Goal: Transaction & Acquisition: Purchase product/service

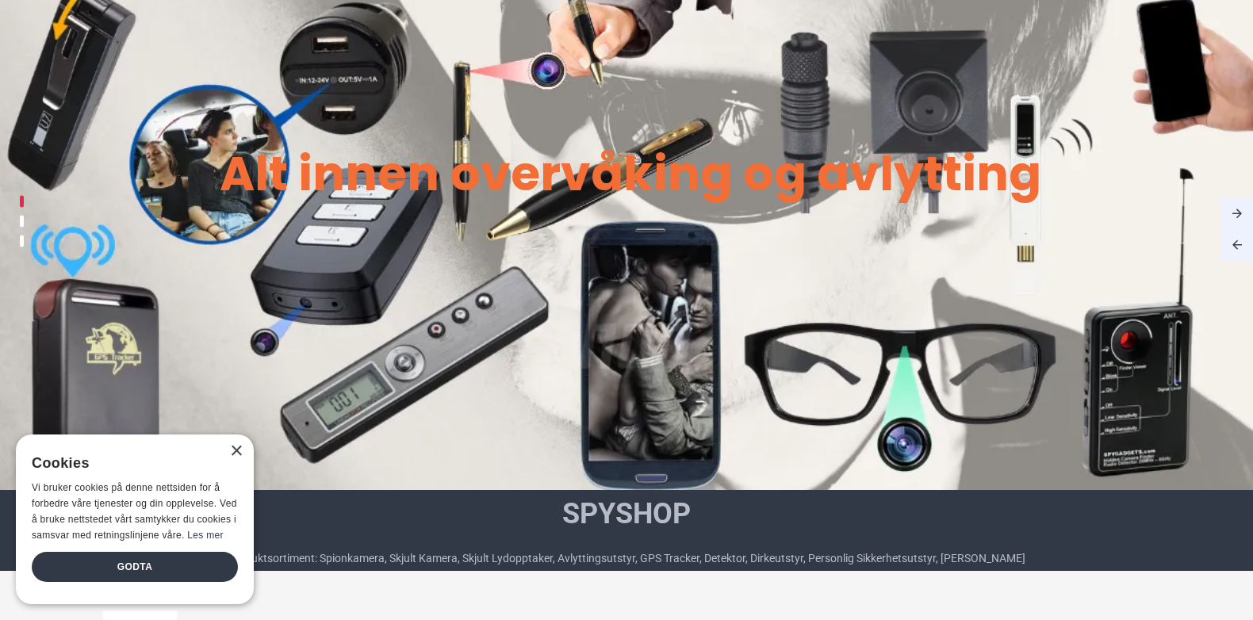
scroll to position [238, 0]
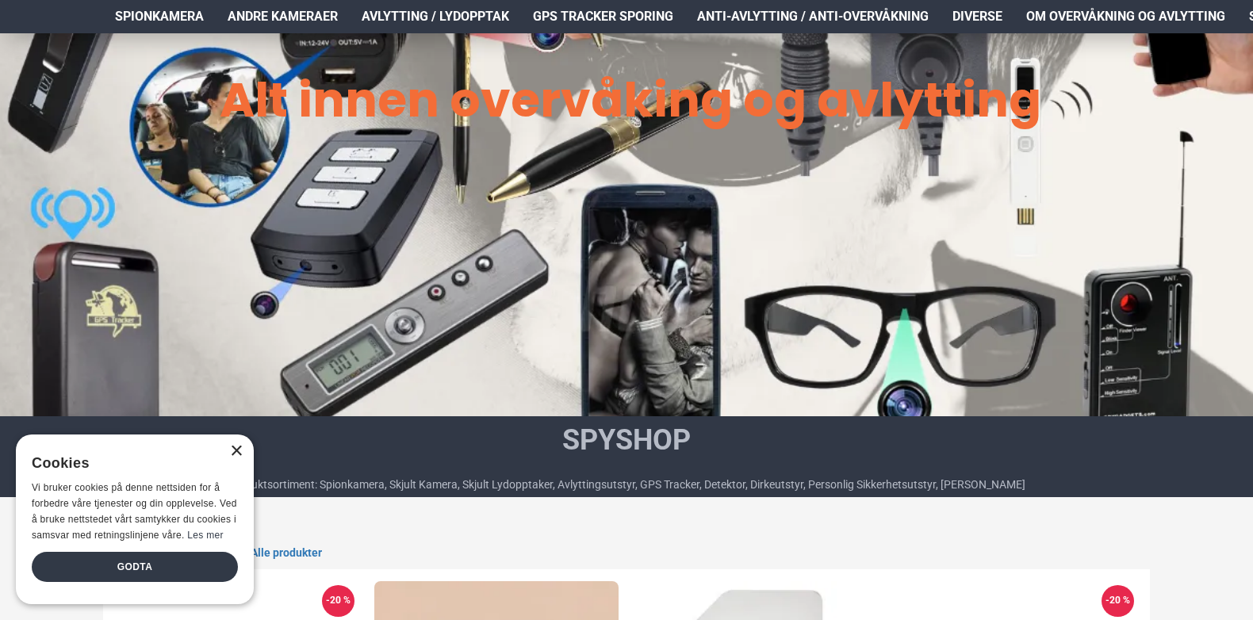
click at [237, 452] on div "×" at bounding box center [236, 452] width 12 height 12
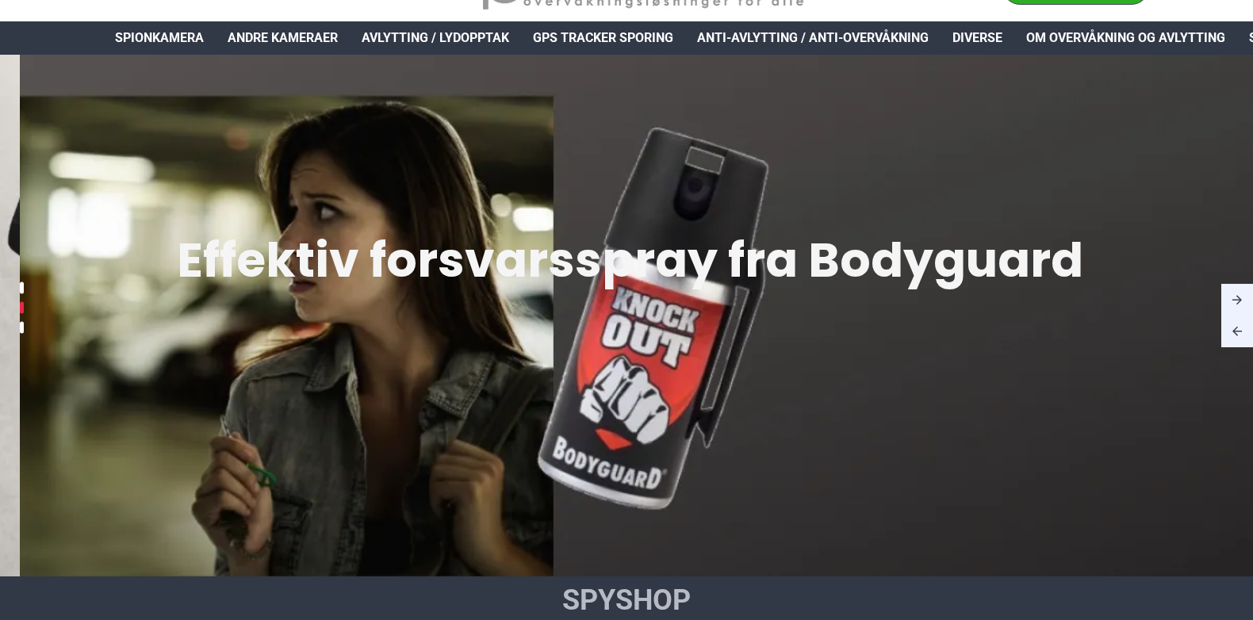
scroll to position [0, 0]
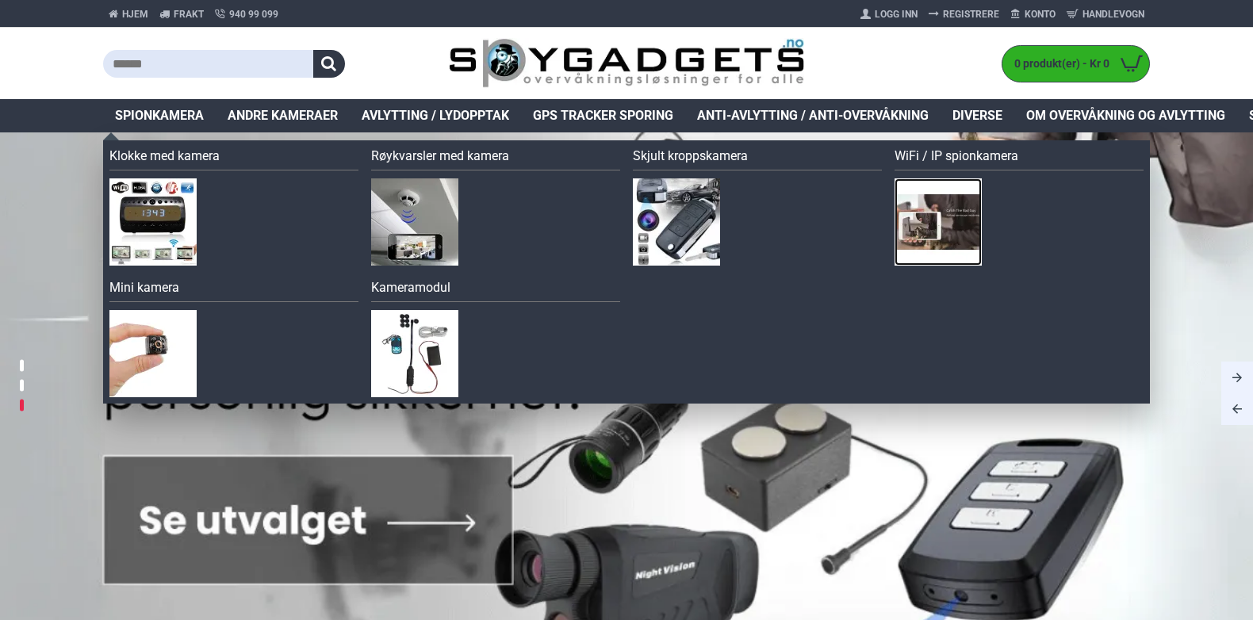
click at [965, 220] on img at bounding box center [937, 221] width 87 height 87
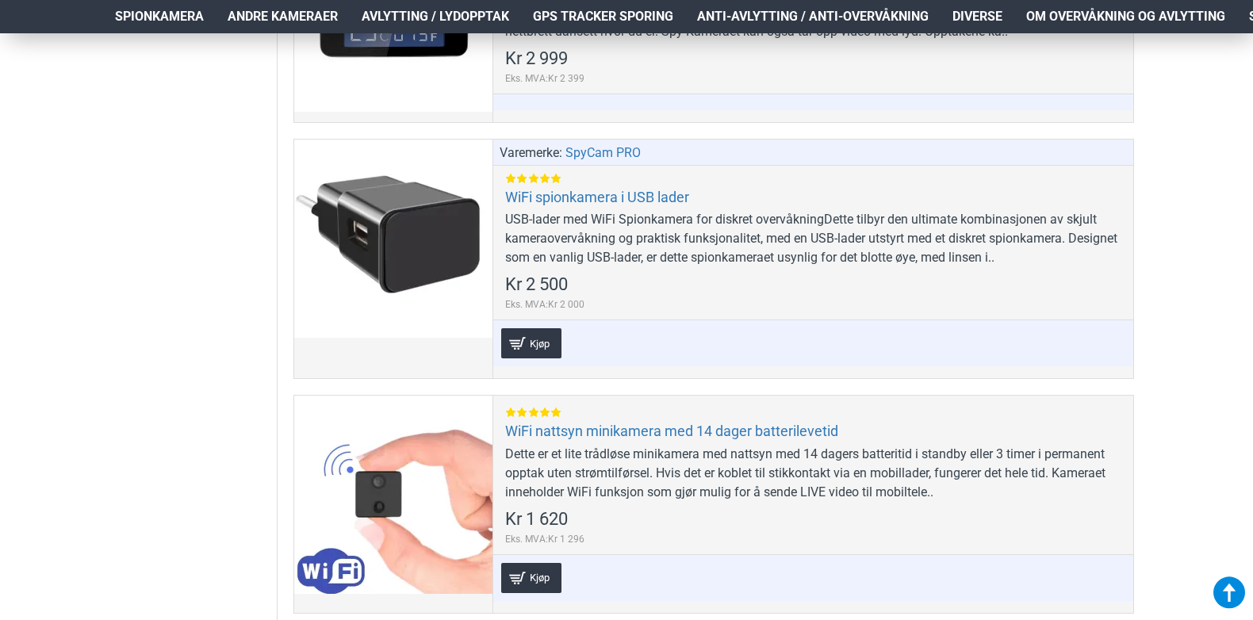
scroll to position [3886, 0]
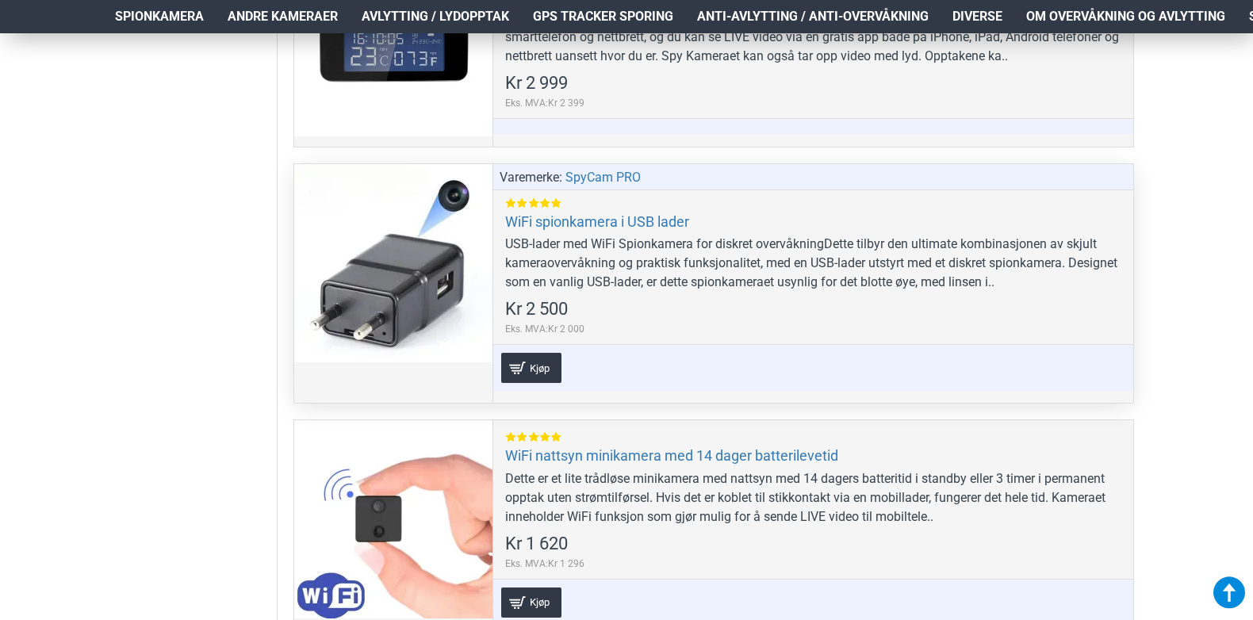
click at [337, 242] on div at bounding box center [393, 263] width 198 height 198
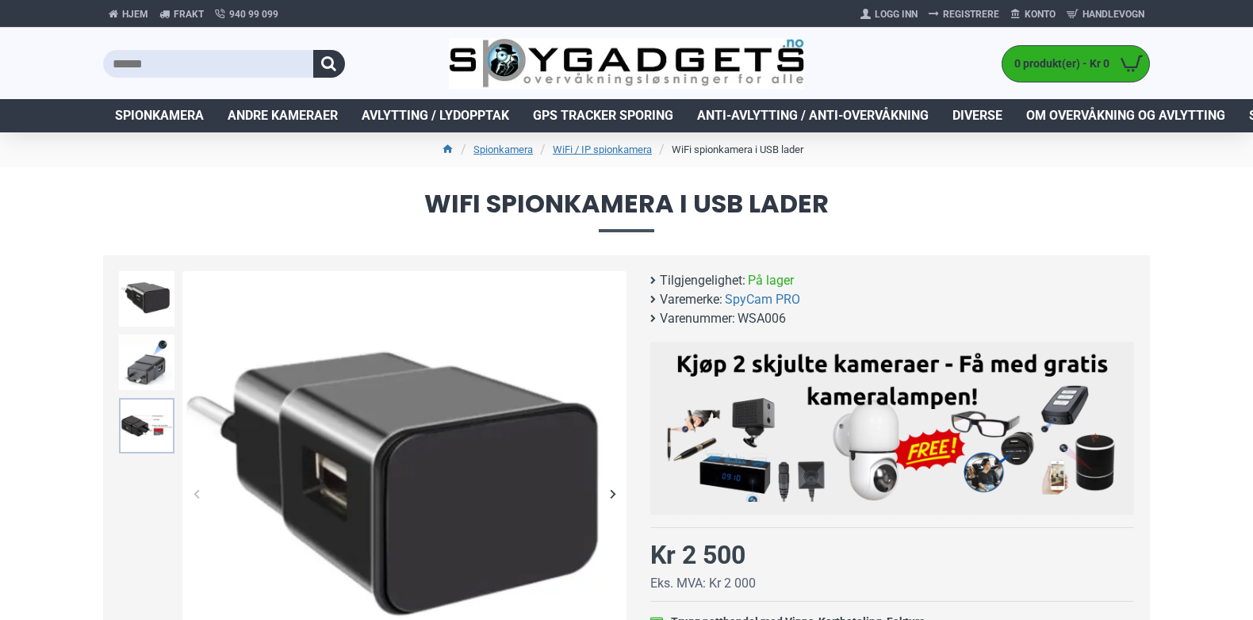
click at [149, 411] on img at bounding box center [147, 426] width 56 height 56
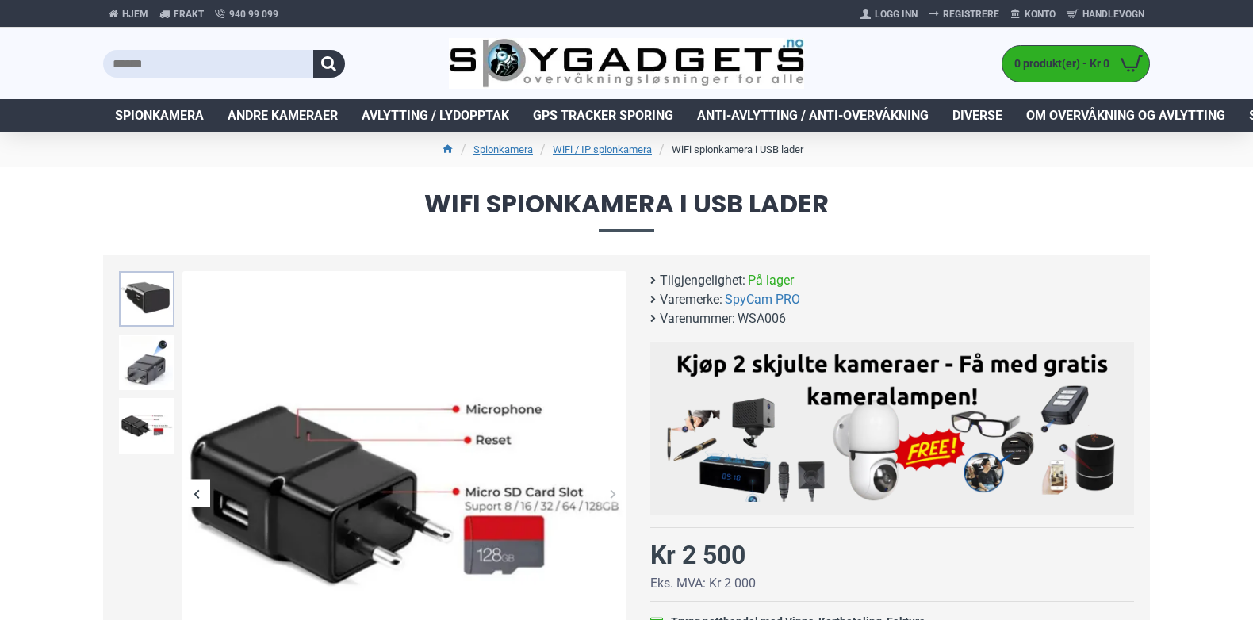
click at [156, 313] on img at bounding box center [147, 299] width 56 height 56
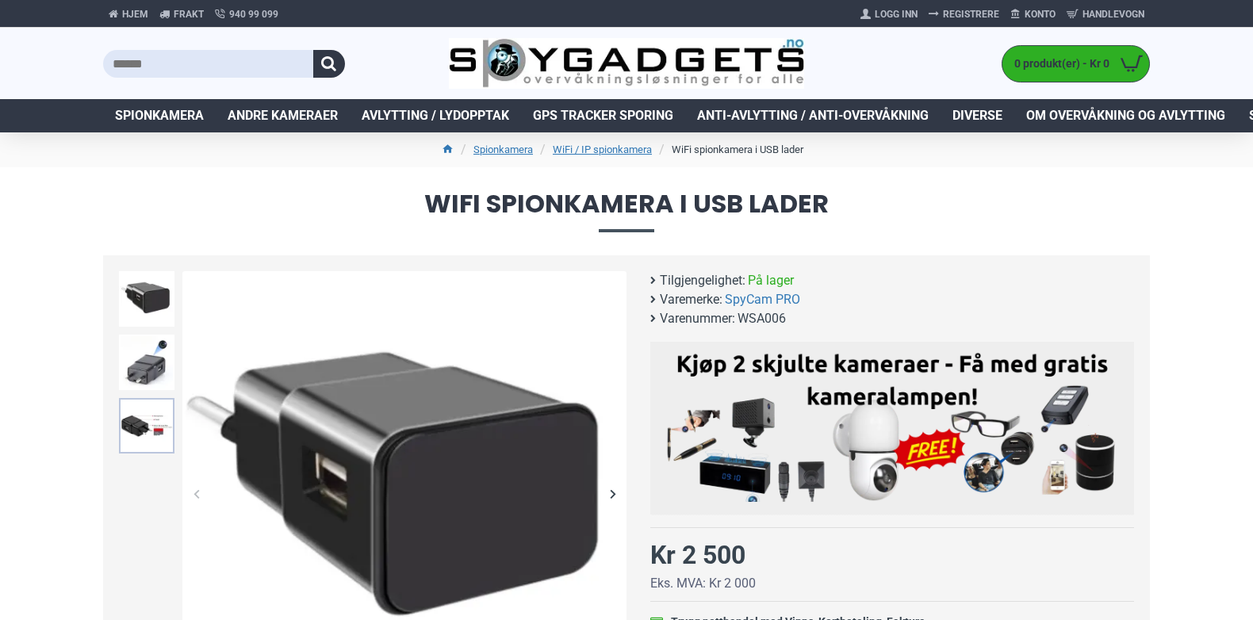
click at [166, 412] on img at bounding box center [147, 426] width 56 height 56
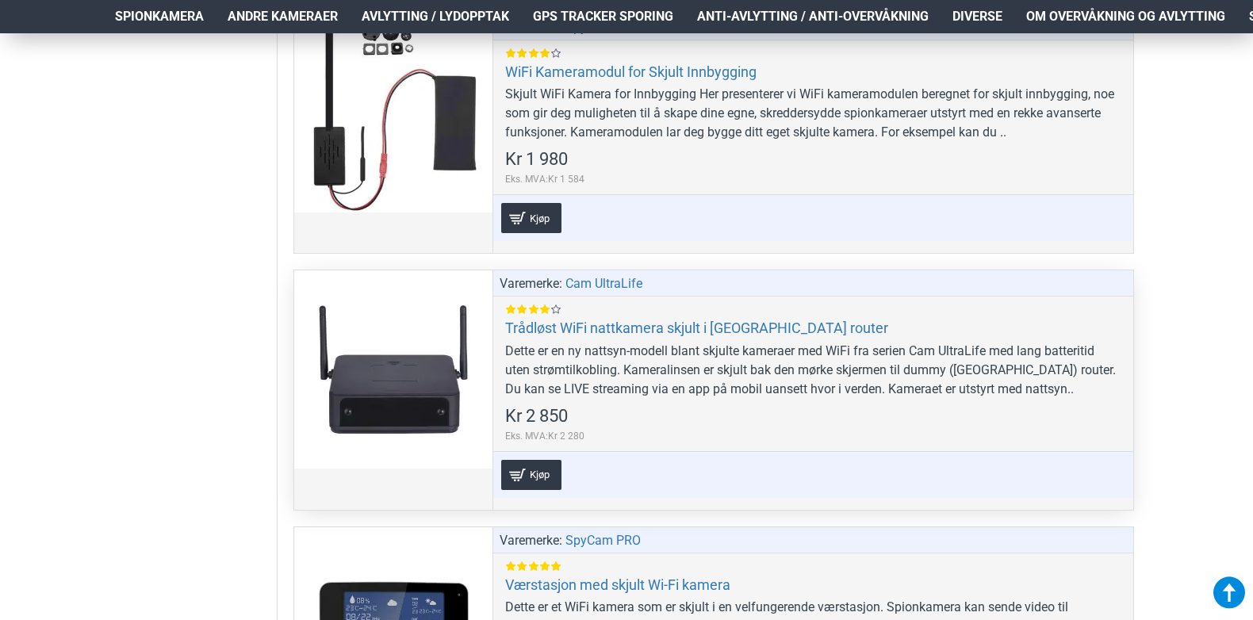
scroll to position [3251, 0]
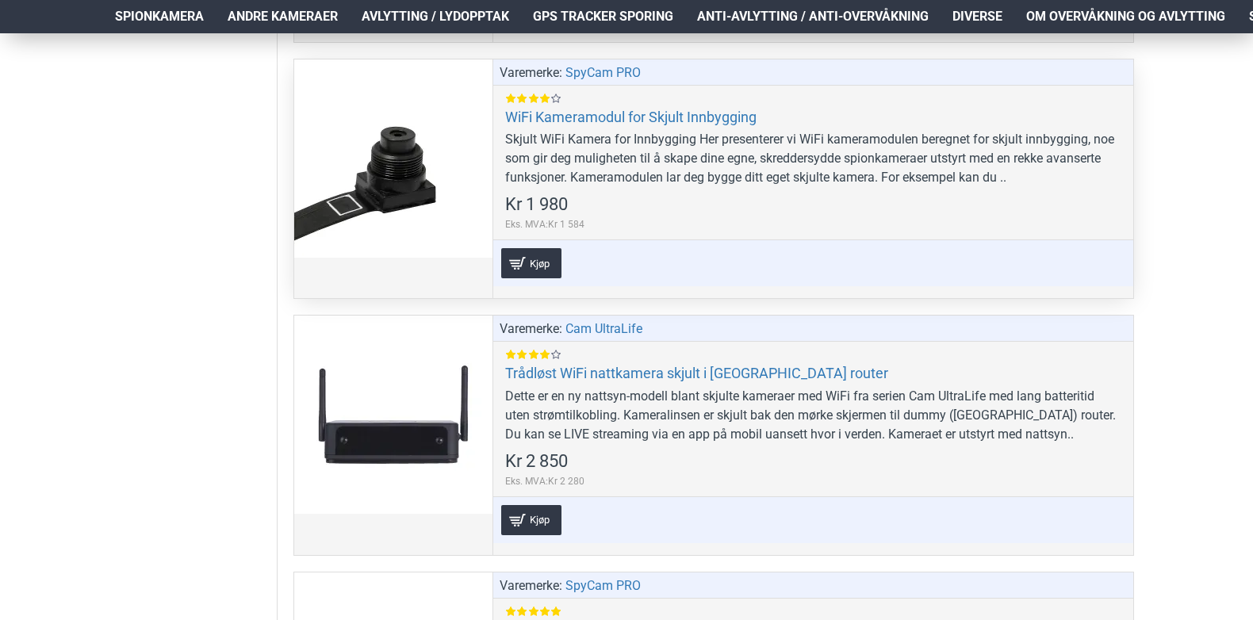
click at [427, 107] on div at bounding box center [393, 158] width 198 height 198
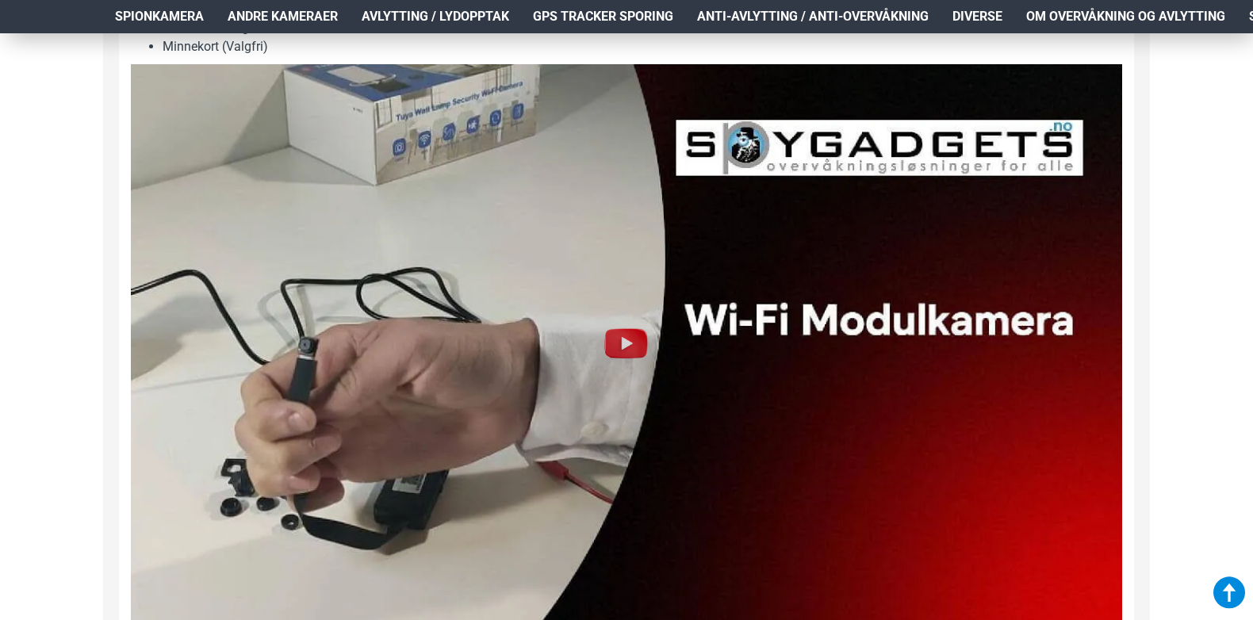
scroll to position [1507, 0]
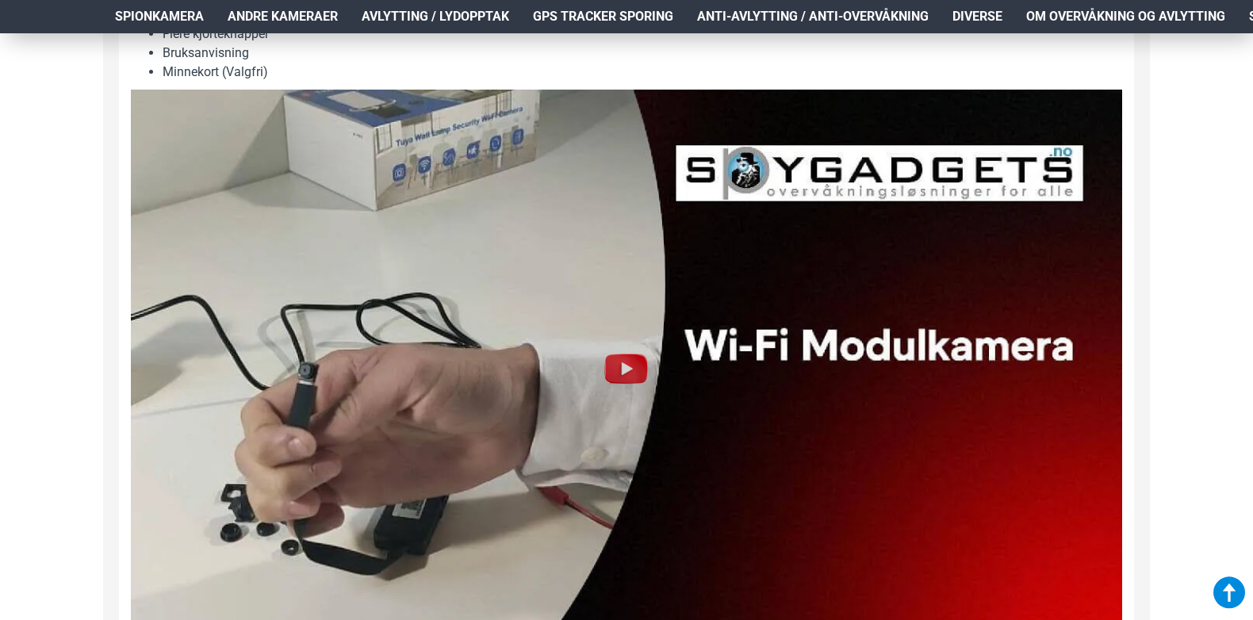
click at [633, 360] on img at bounding box center [626, 368] width 51 height 51
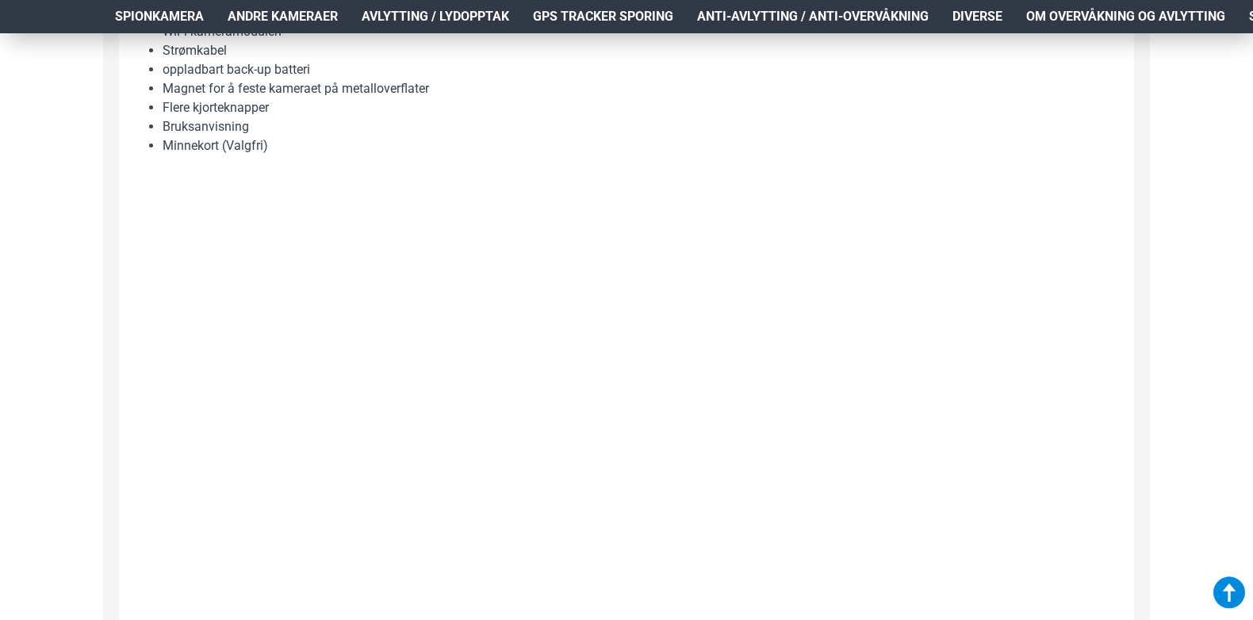
scroll to position [1348, 0]
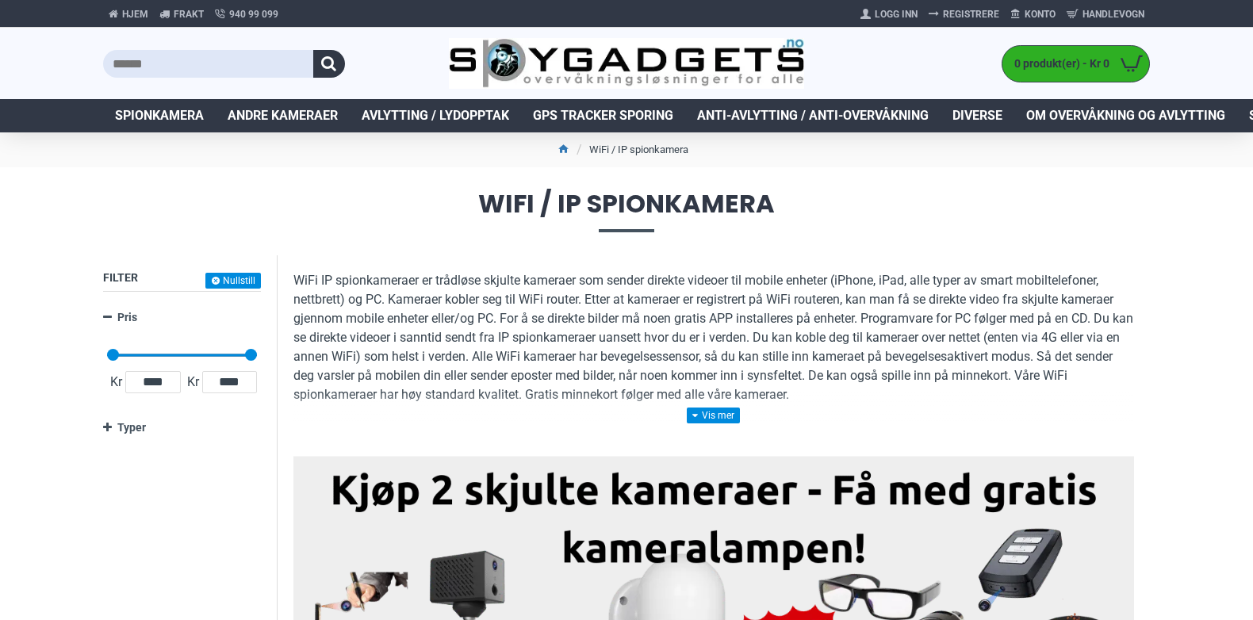
click at [180, 62] on input "text" at bounding box center [208, 64] width 210 height 28
type input "****"
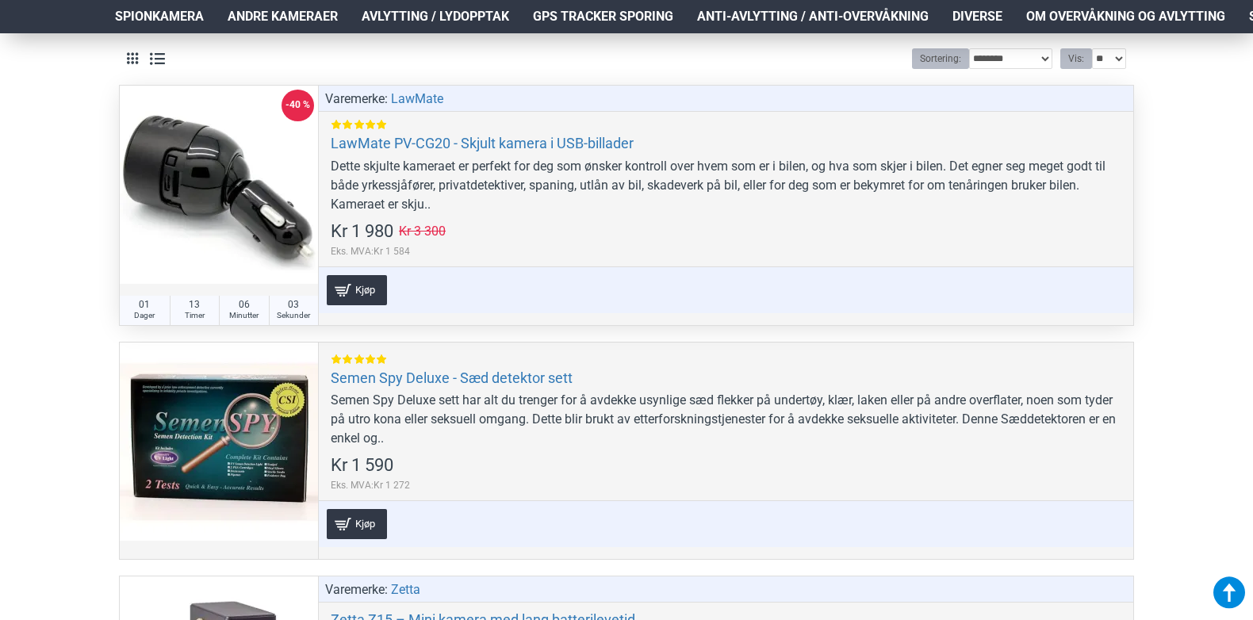
scroll to position [396, 0]
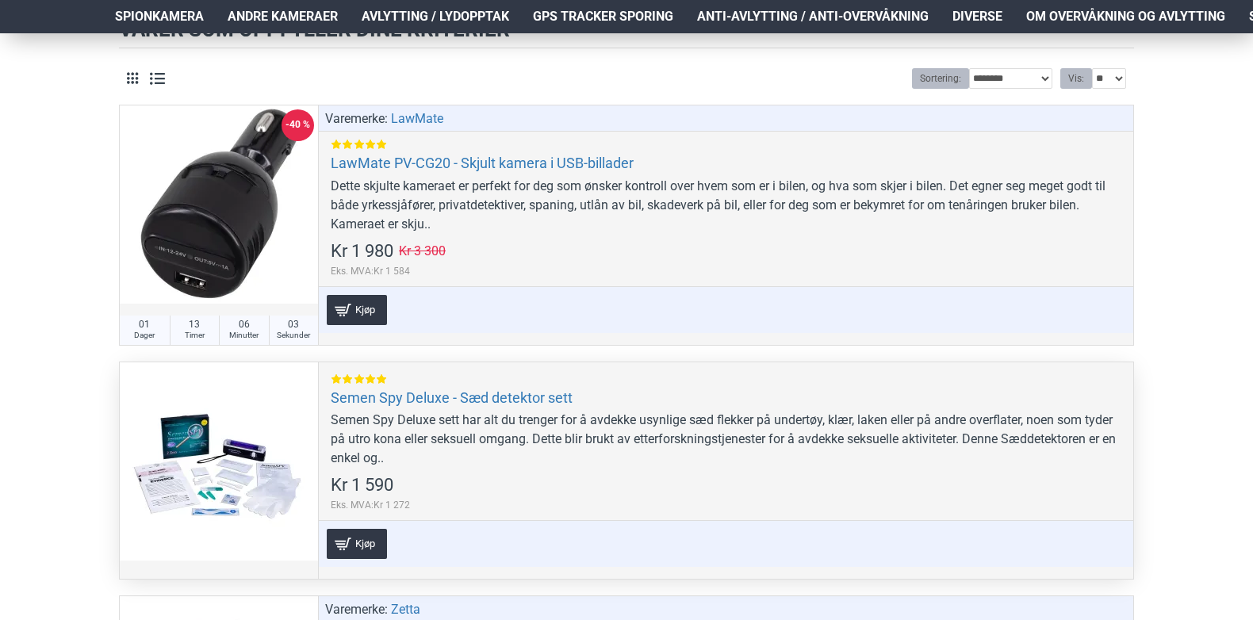
click at [248, 437] on div at bounding box center [219, 461] width 198 height 198
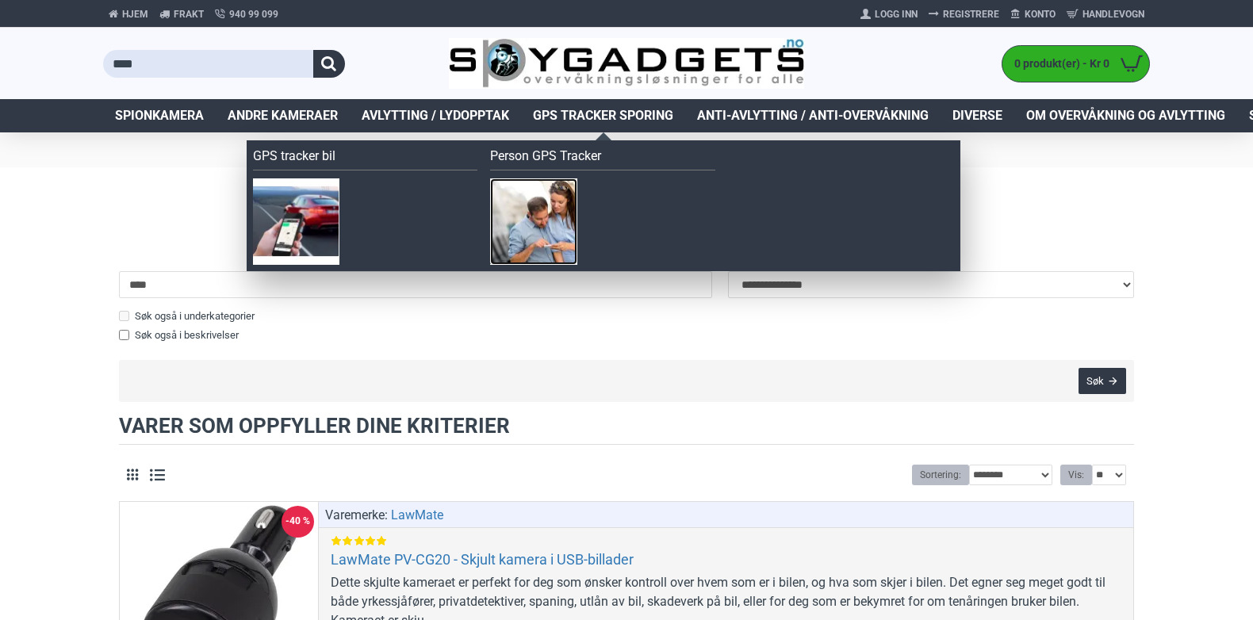
click at [549, 220] on img at bounding box center [533, 221] width 86 height 86
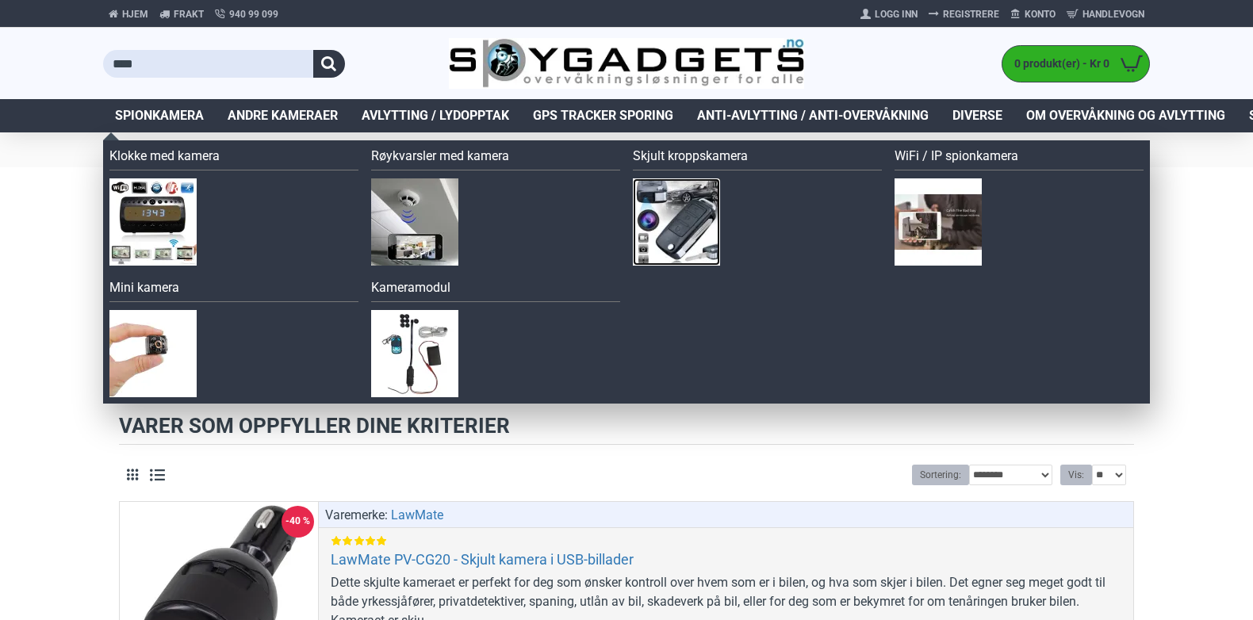
click at [681, 216] on img at bounding box center [676, 221] width 87 height 87
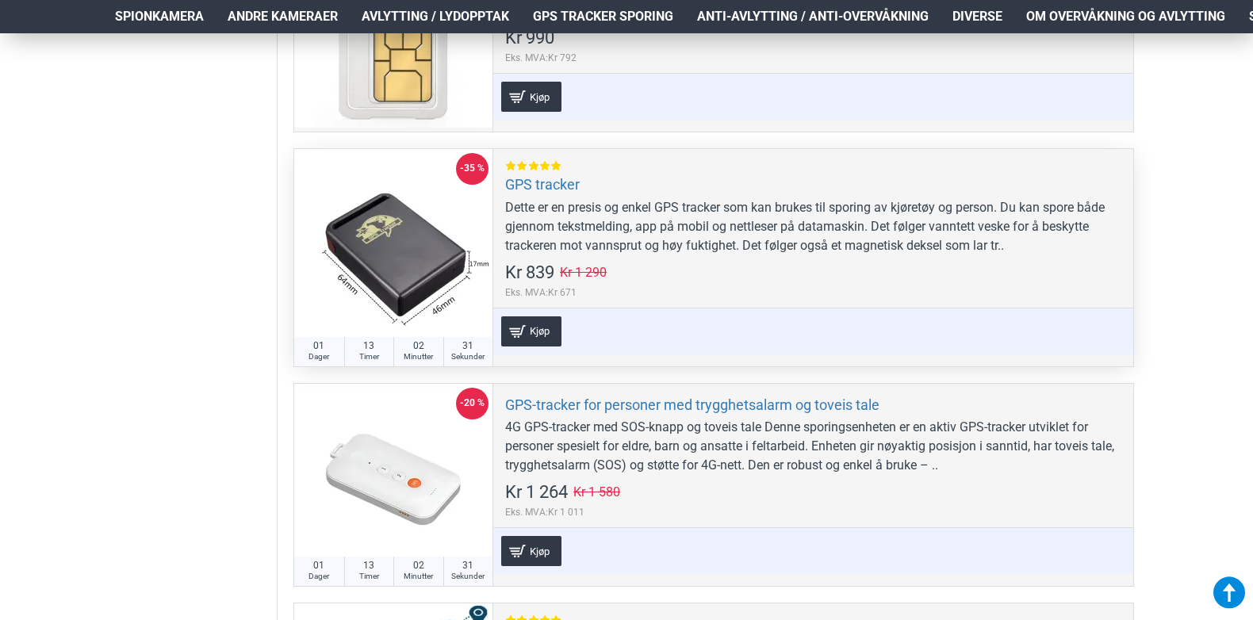
scroll to position [714, 0]
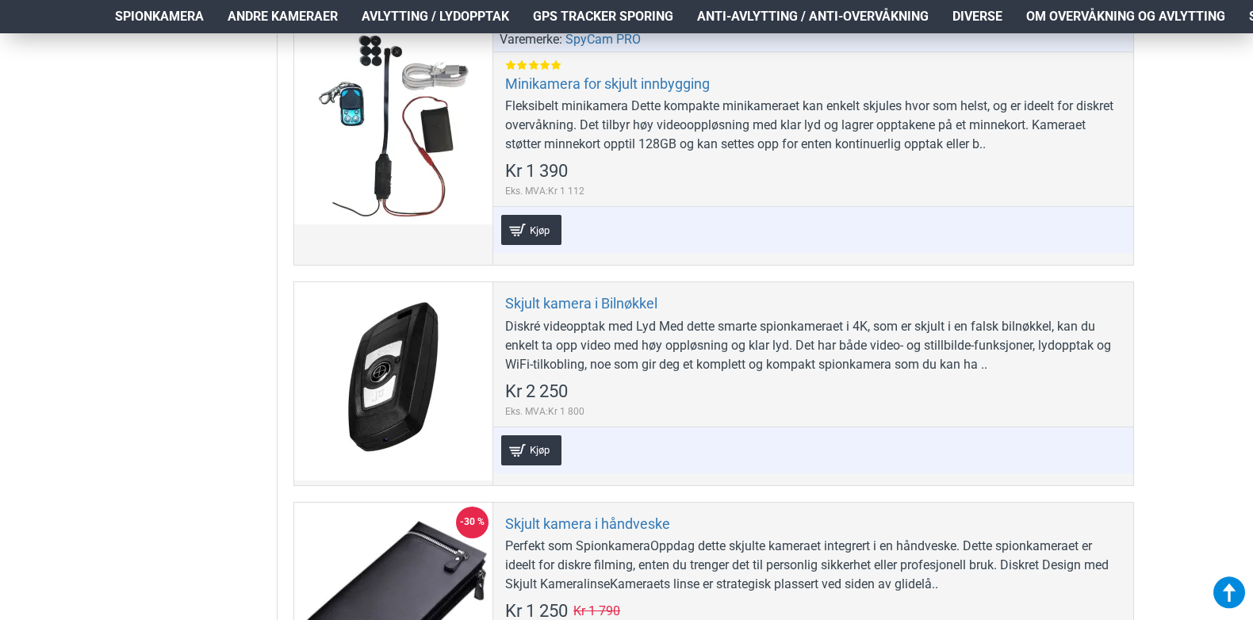
scroll to position [2415, 0]
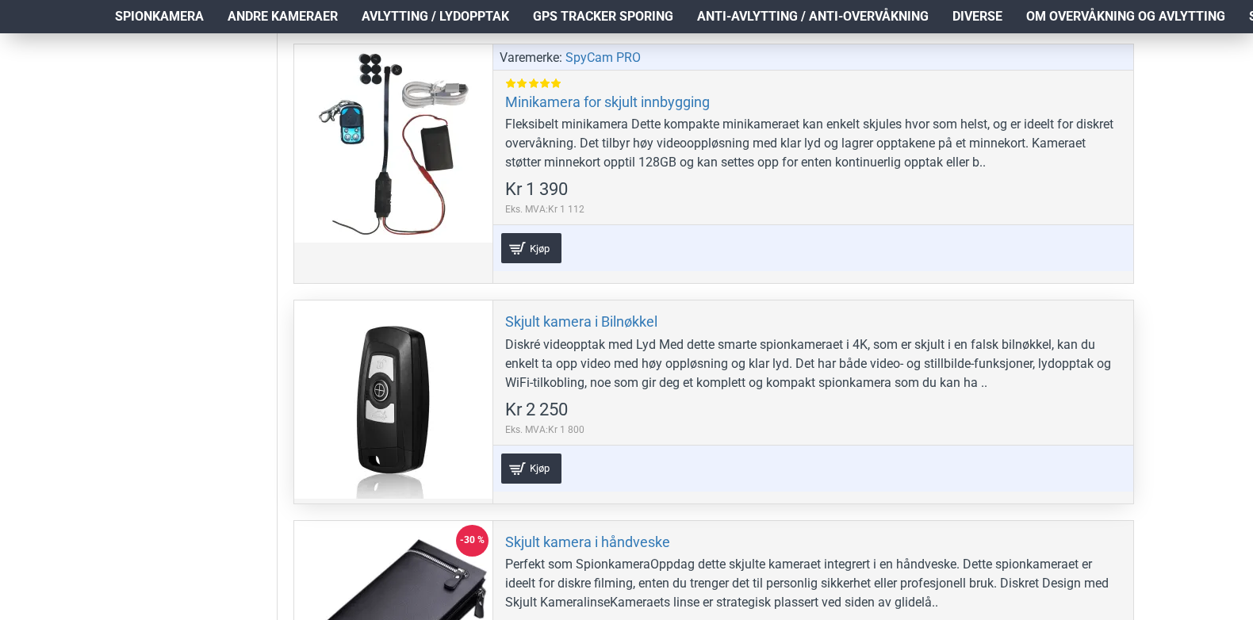
click at [398, 380] on div at bounding box center [393, 400] width 198 height 198
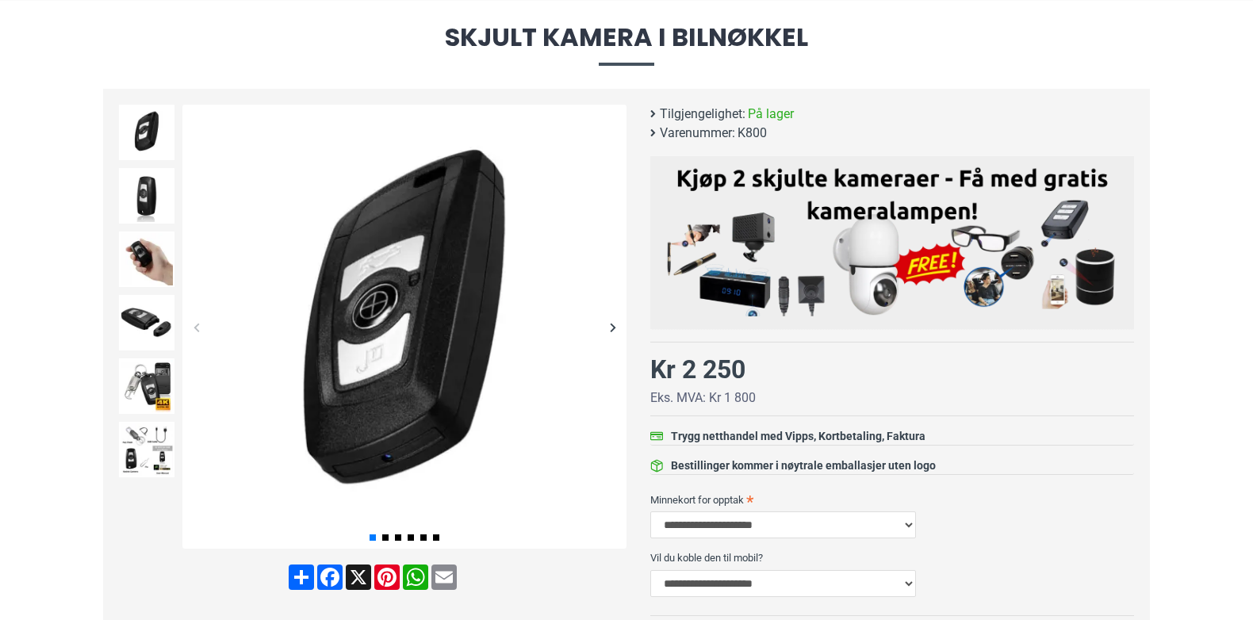
scroll to position [159, 0]
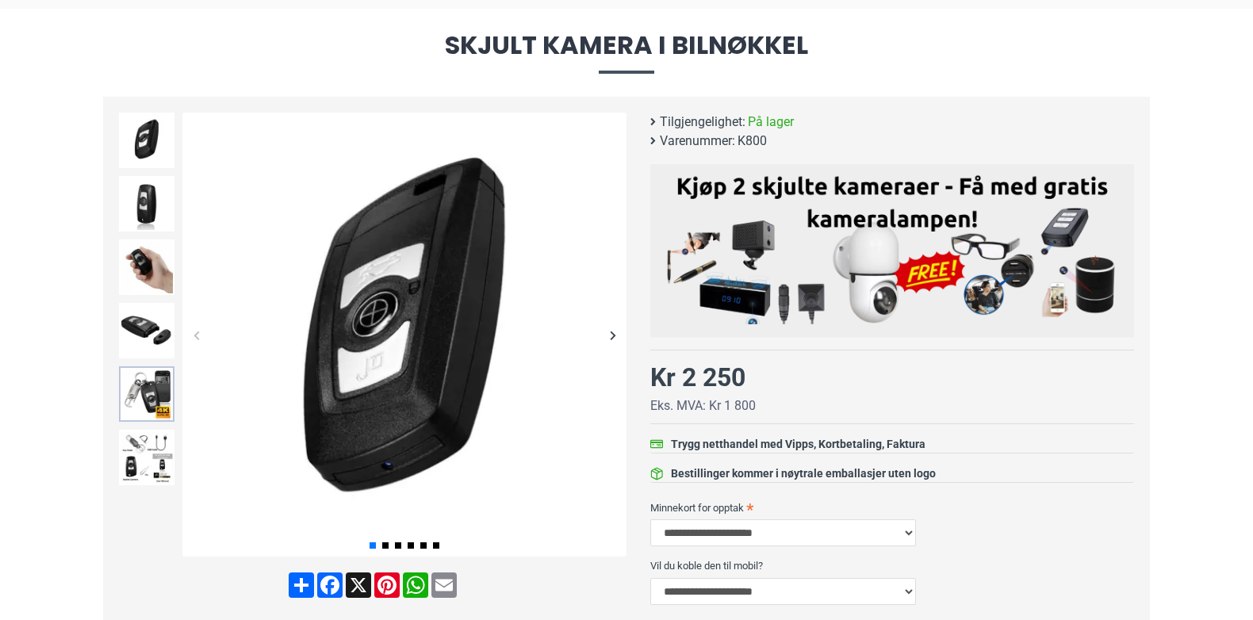
click at [163, 392] on img at bounding box center [147, 394] width 56 height 56
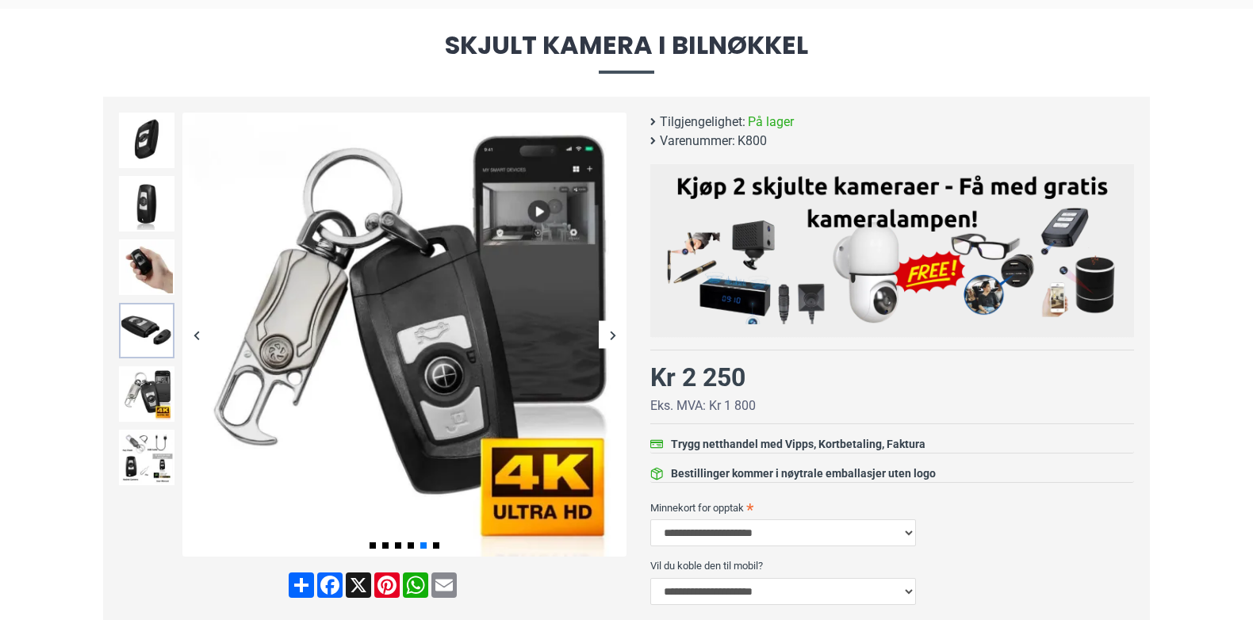
click at [158, 318] on img at bounding box center [147, 331] width 56 height 56
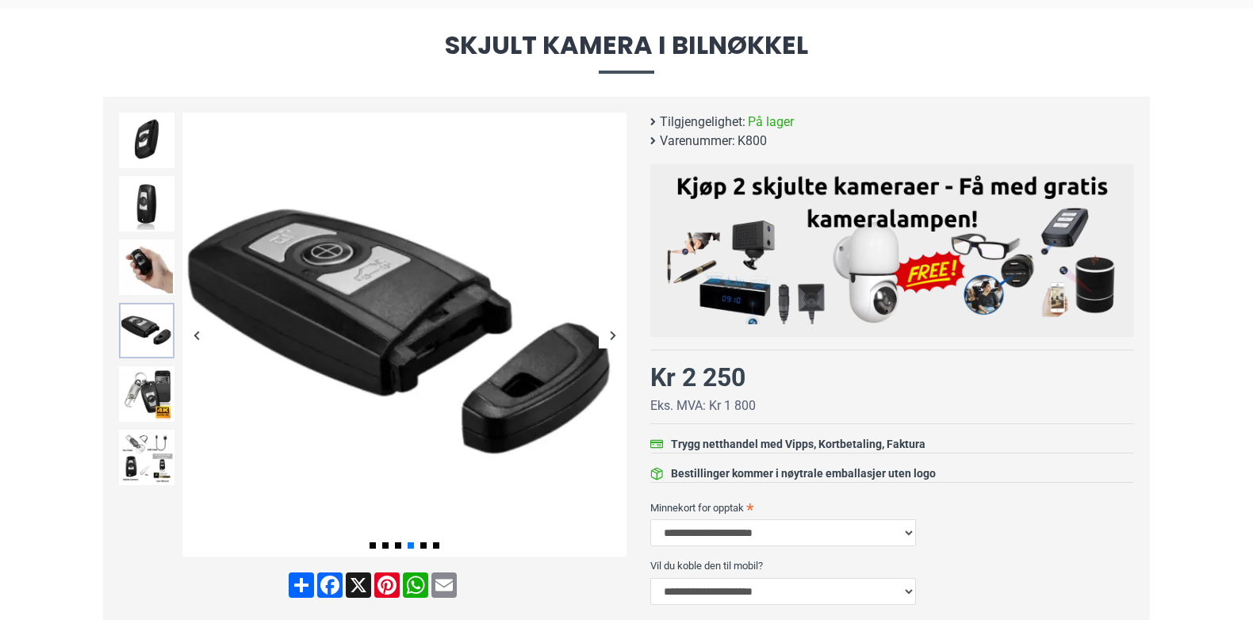
click at [136, 335] on img at bounding box center [147, 331] width 56 height 56
click at [150, 261] on img at bounding box center [147, 267] width 56 height 56
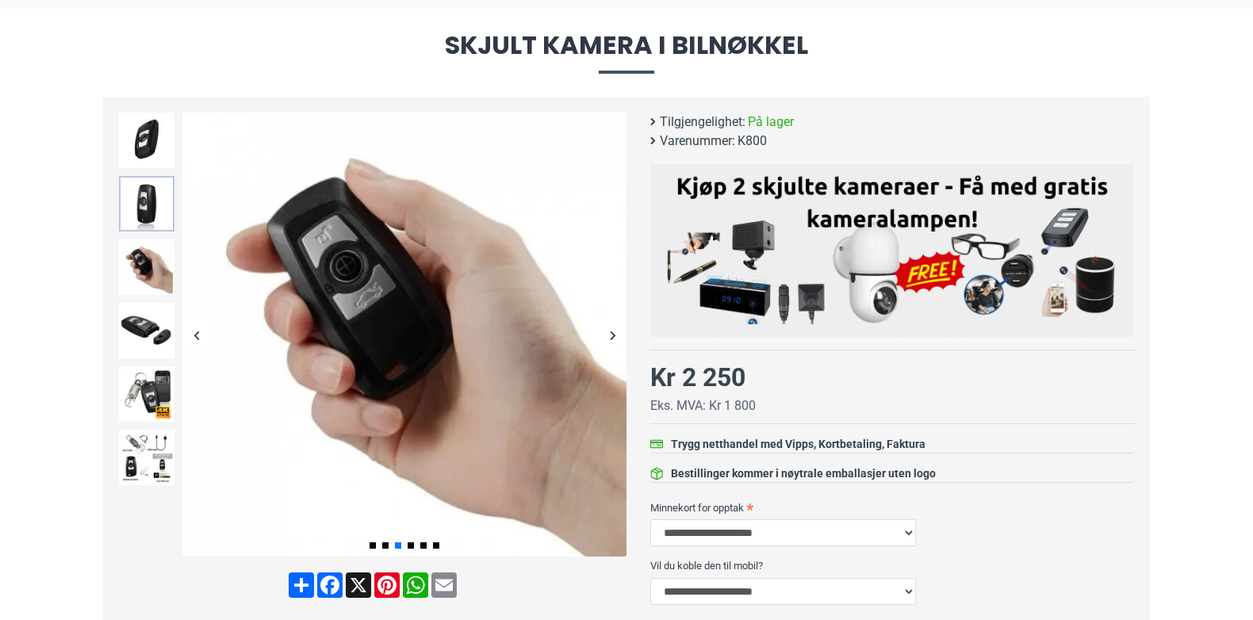
click at [153, 204] on img at bounding box center [147, 204] width 56 height 56
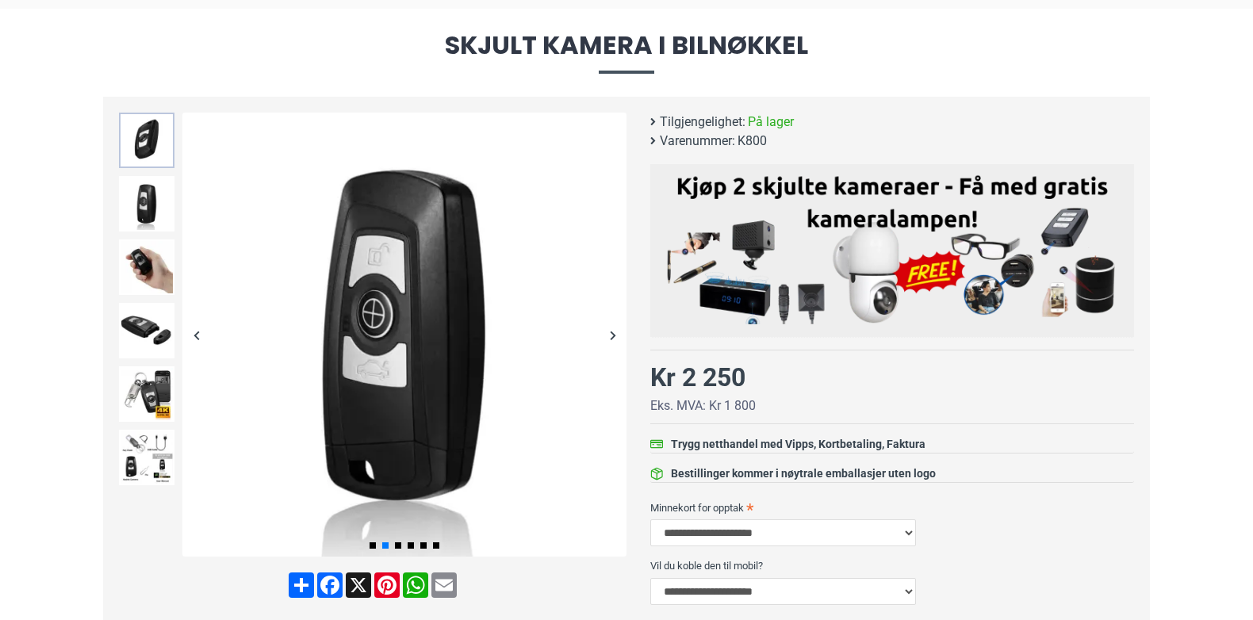
click at [151, 154] on img at bounding box center [147, 141] width 56 height 56
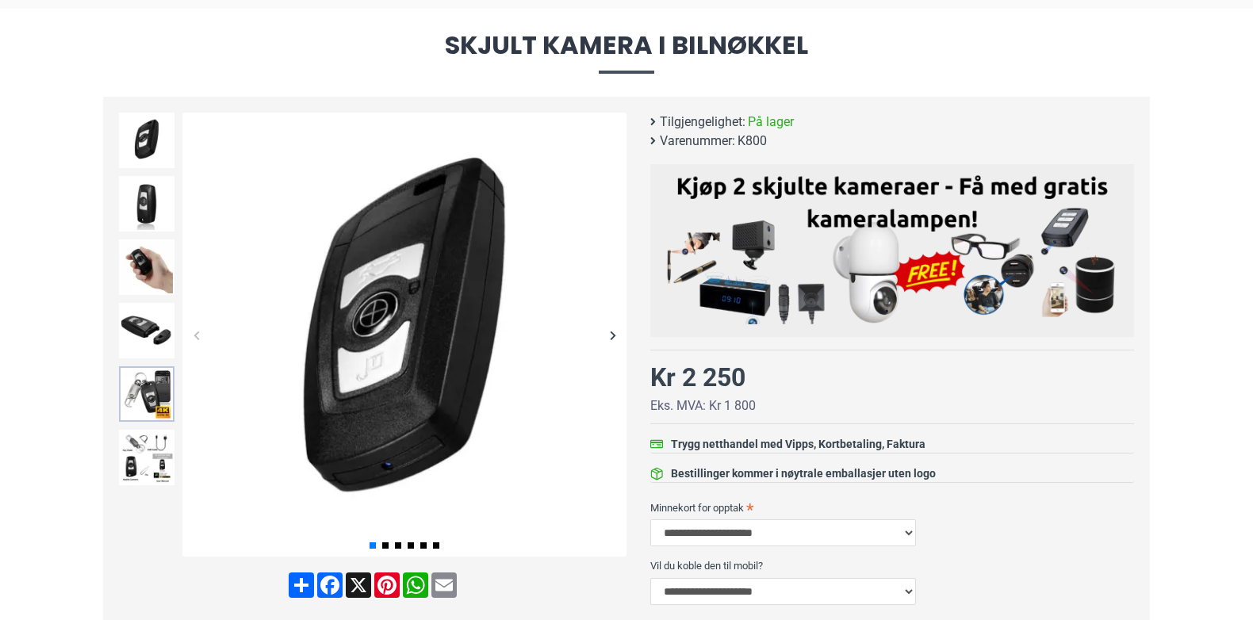
click at [140, 377] on img at bounding box center [147, 394] width 56 height 56
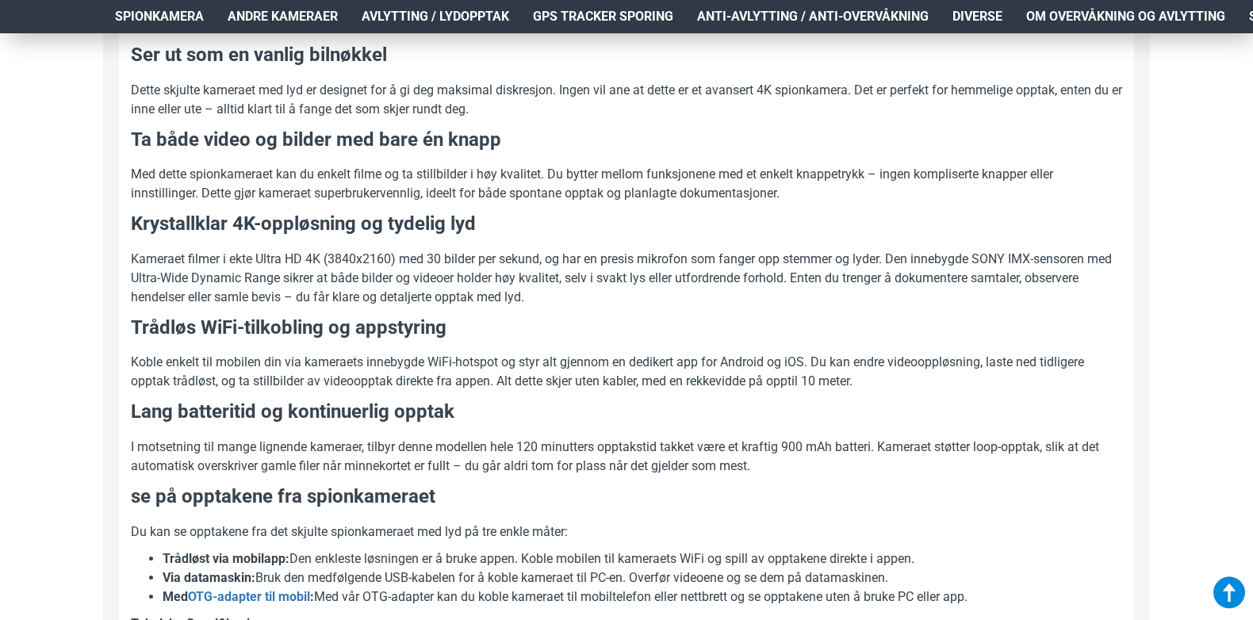
scroll to position [1110, 0]
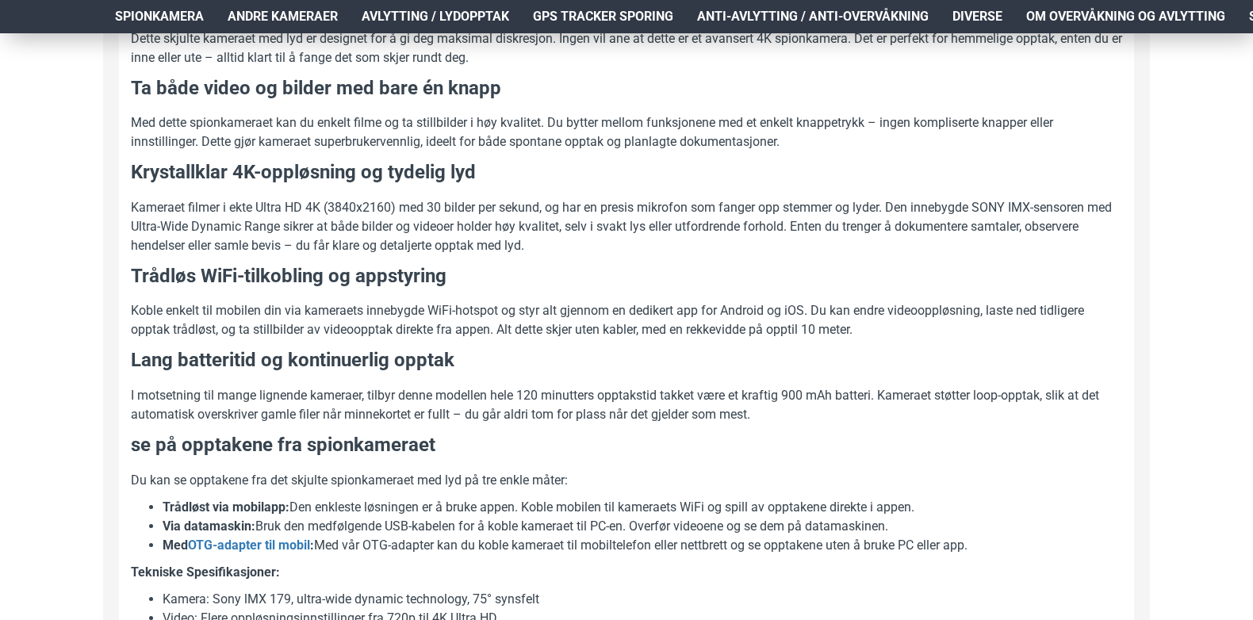
click at [928, 334] on p "Koble enkelt til mobilen din via kameraets innebygde WiFi-hotspot og styr alt g…" at bounding box center [626, 320] width 991 height 38
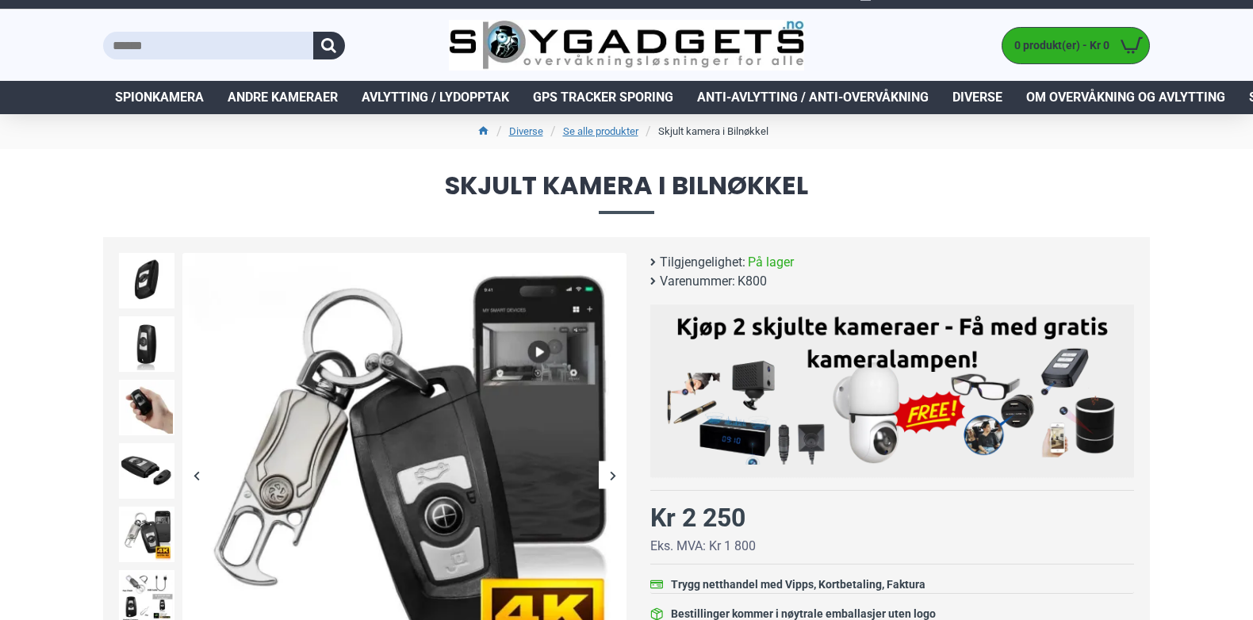
scroll to position [0, 0]
